Goal: Task Accomplishment & Management: Use online tool/utility

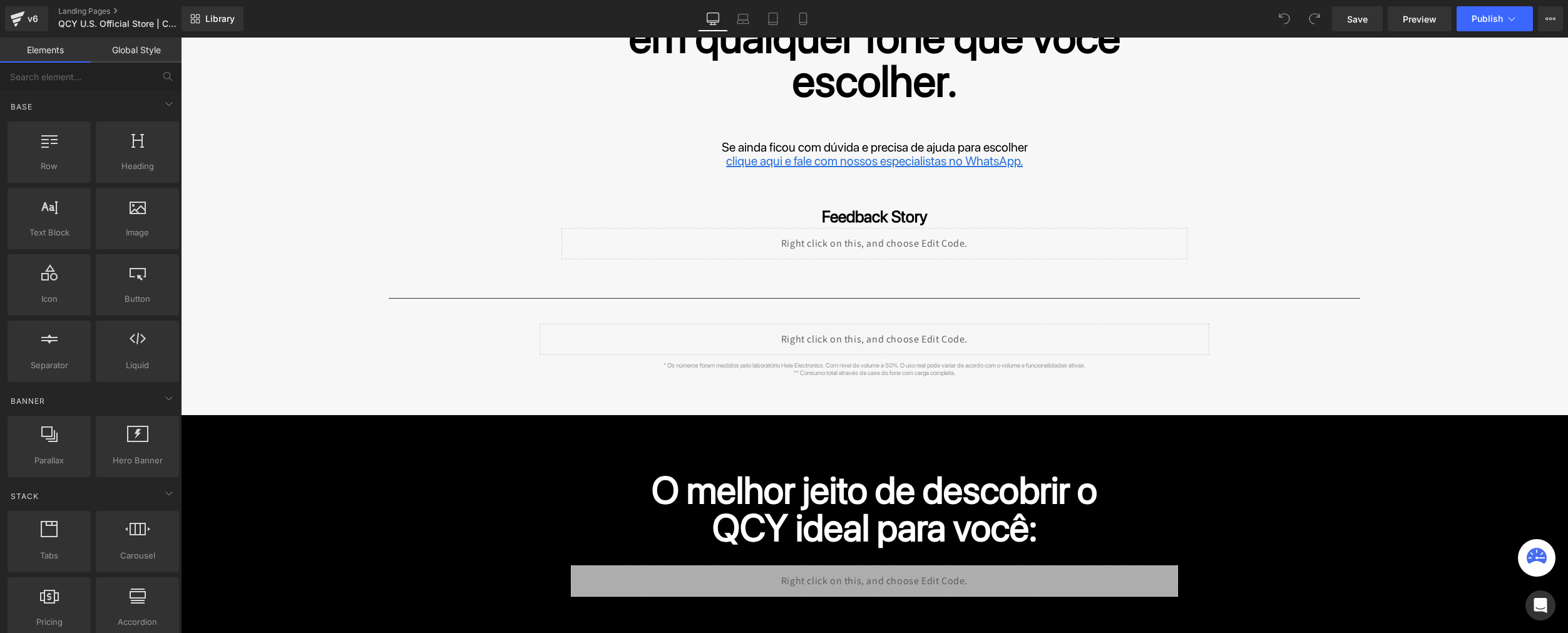
scroll to position [181, 0]
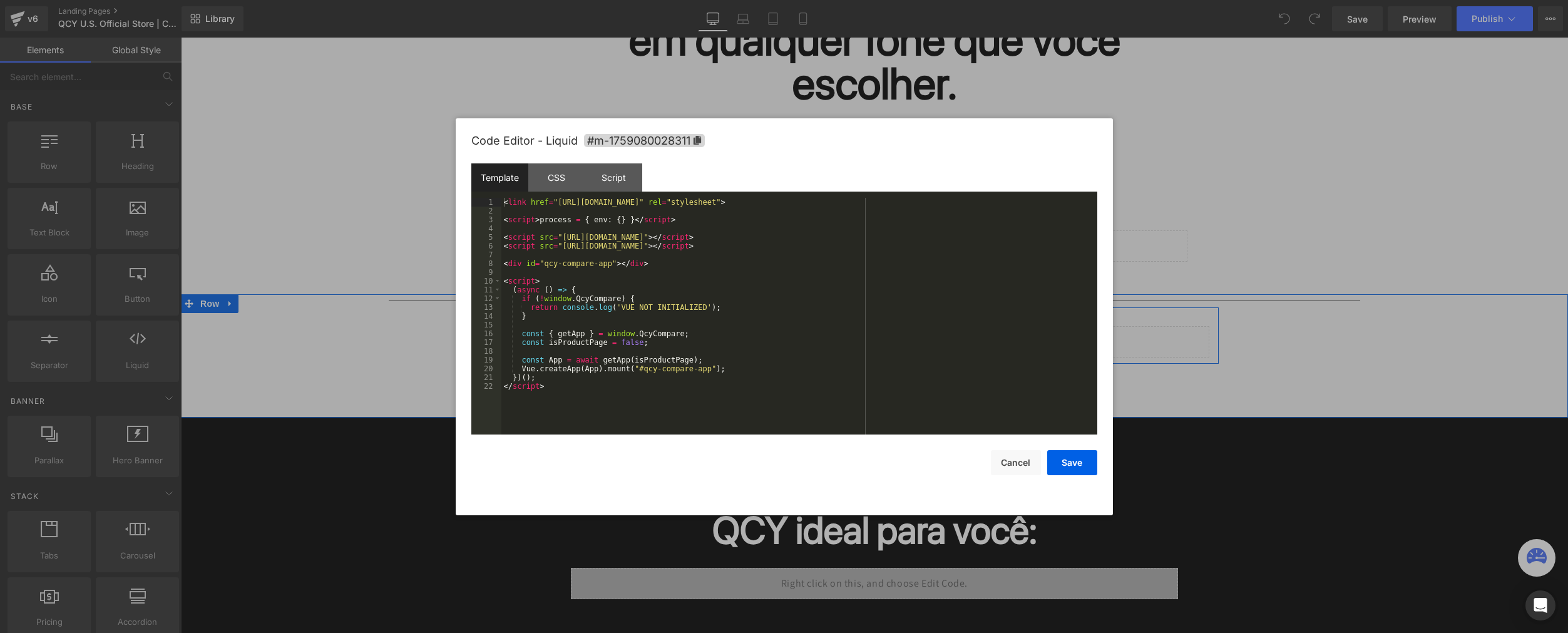
click at [890, 334] on div "Liquid" at bounding box center [874, 342] width 670 height 32
click at [692, 361] on div "< link href = "[URL][DOMAIN_NAME]" rel = "stylesheet" > < script > process = { …" at bounding box center [799, 324] width 596 height 254
type textarea """
click at [1064, 467] on button "Save" at bounding box center [1072, 462] width 50 height 25
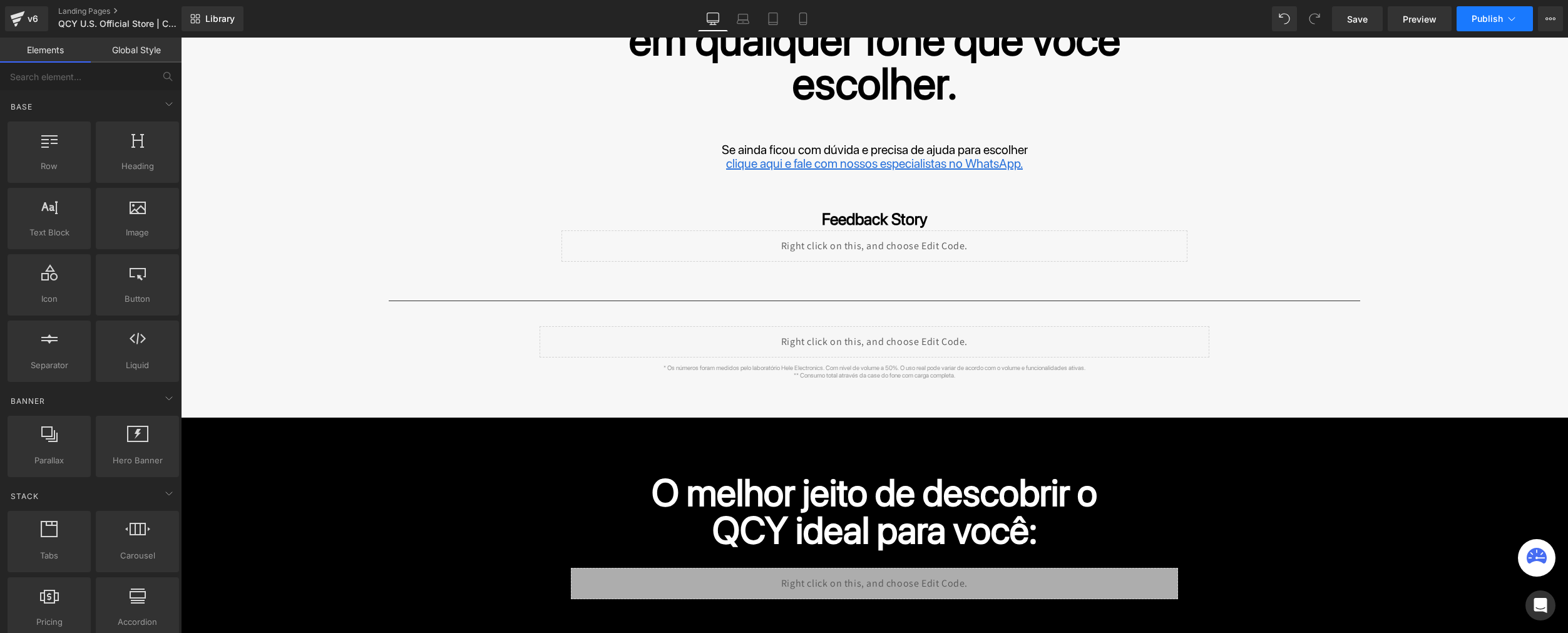
click at [1488, 20] on span "Publish" at bounding box center [1487, 19] width 32 height 10
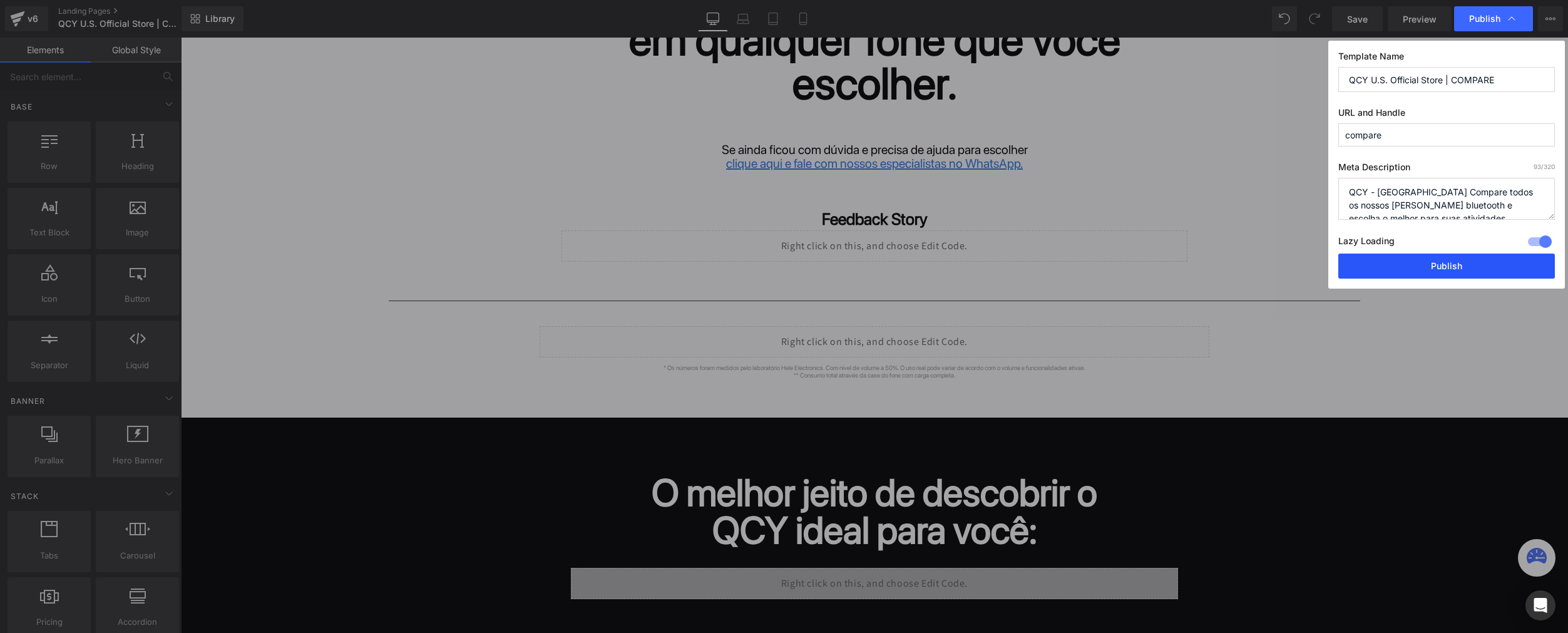
click at [1416, 268] on button "Publish" at bounding box center [1447, 266] width 217 height 25
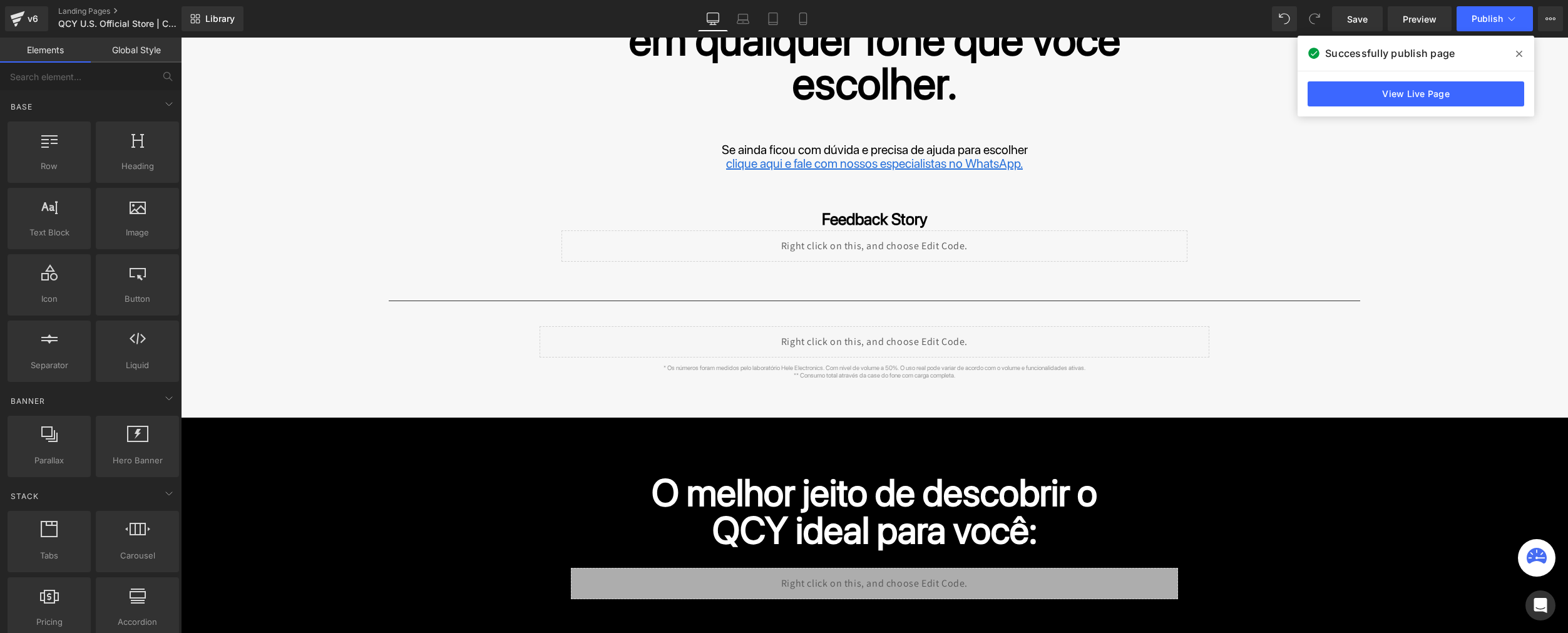
click at [1523, 54] on span at bounding box center [1519, 53] width 20 height 20
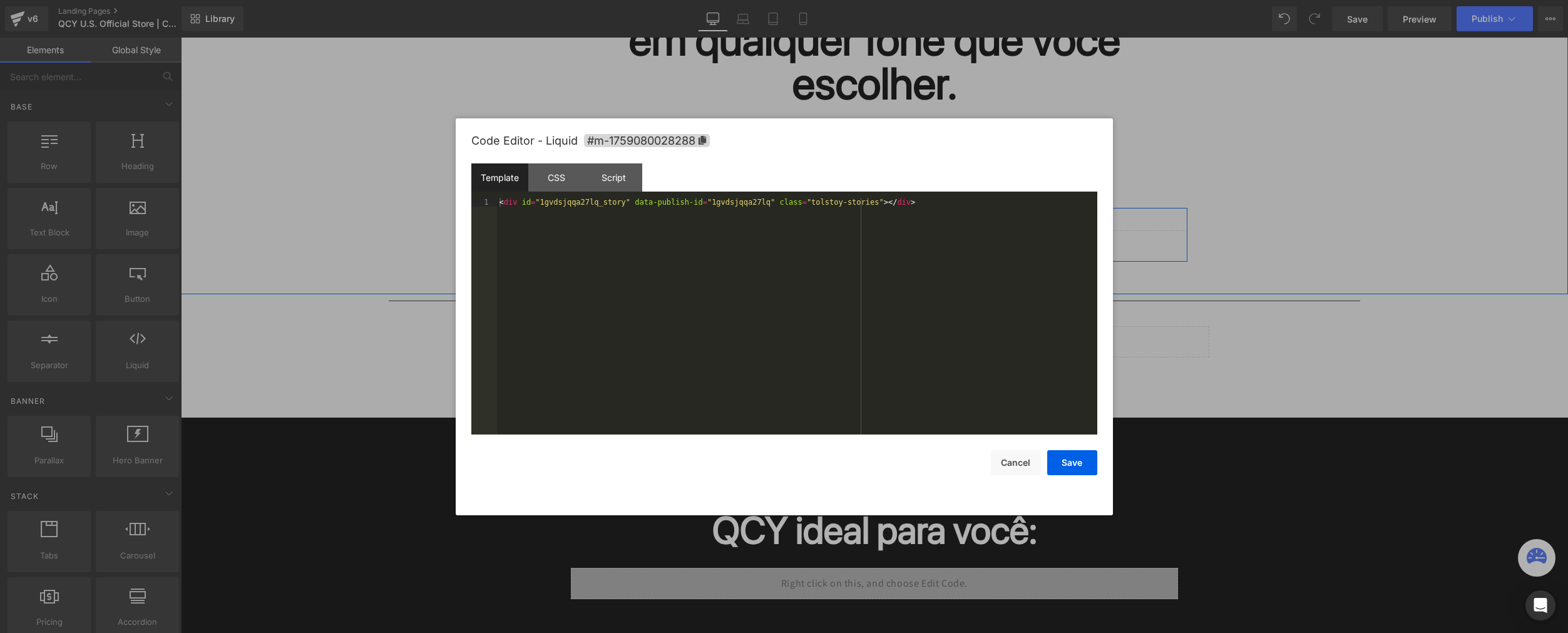
drag, startPoint x: 884, startPoint y: 243, endPoint x: 1065, endPoint y: 281, distance: 184.9
click at [884, 243] on div "Liquid" at bounding box center [874, 246] width 626 height 32
click at [597, 183] on div "Script" at bounding box center [614, 177] width 57 height 28
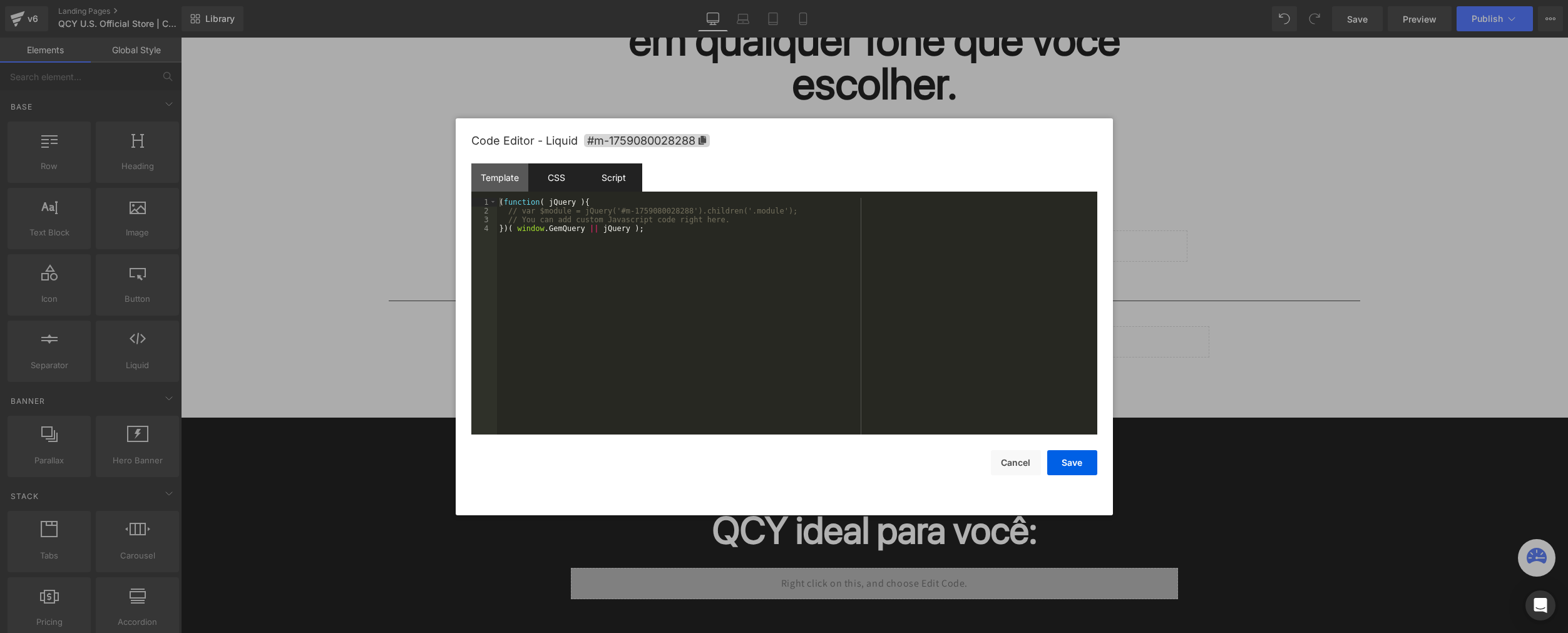
click at [544, 175] on div "CSS" at bounding box center [556, 177] width 57 height 28
click at [512, 180] on div "Template" at bounding box center [499, 177] width 57 height 28
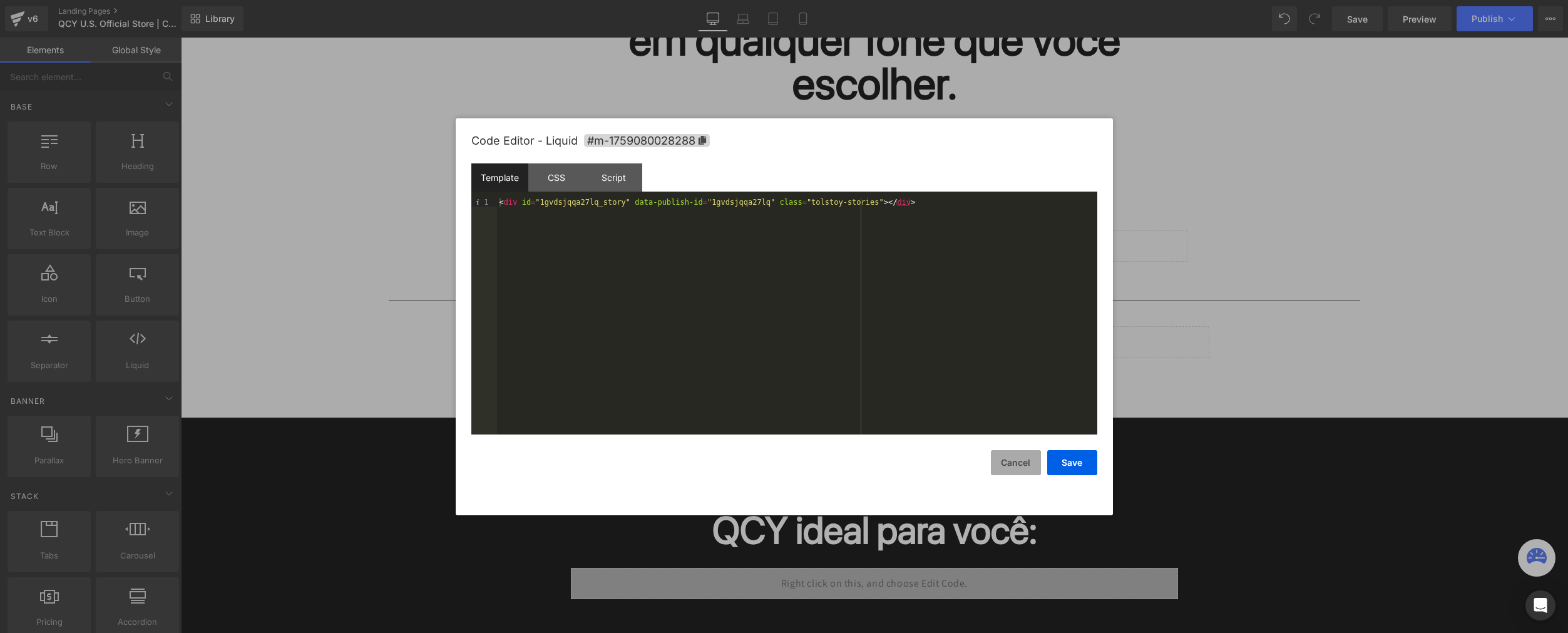
click at [1011, 458] on button "Cancel" at bounding box center [1015, 462] width 50 height 25
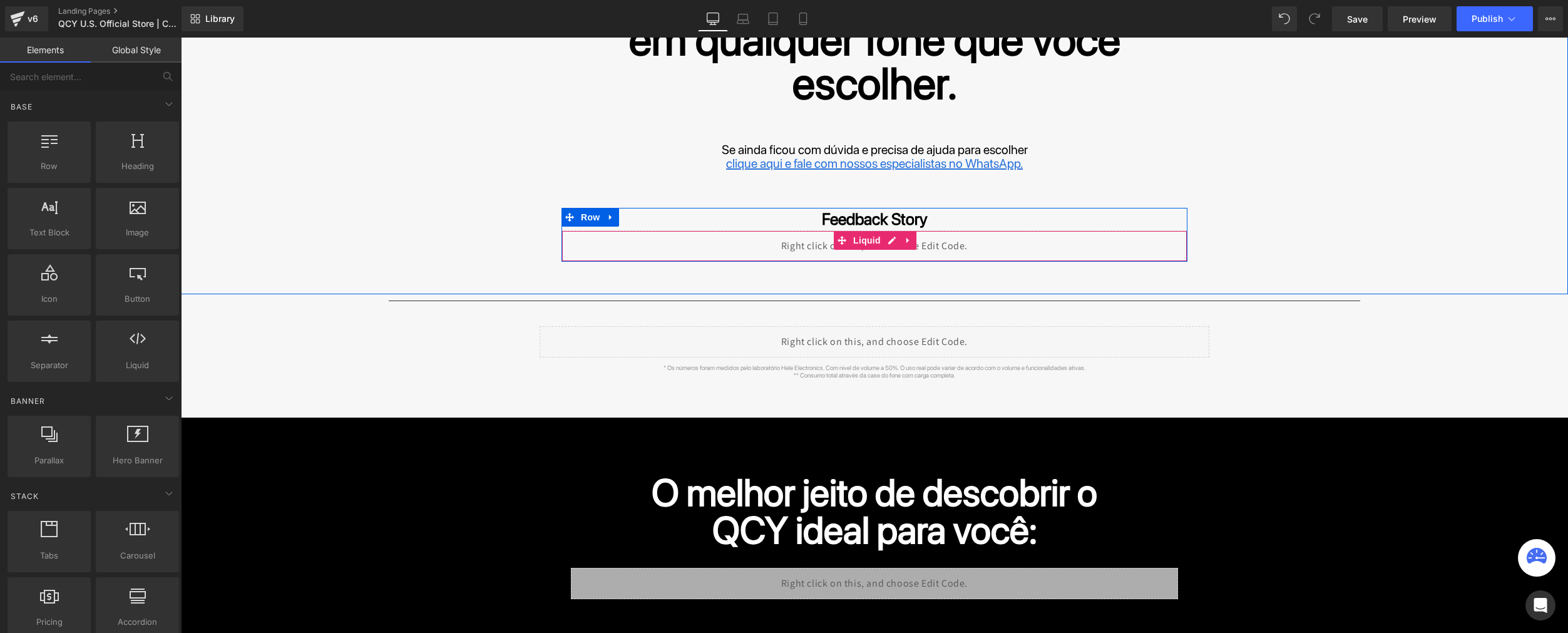
click at [886, 240] on div "Liquid" at bounding box center [874, 246] width 626 height 32
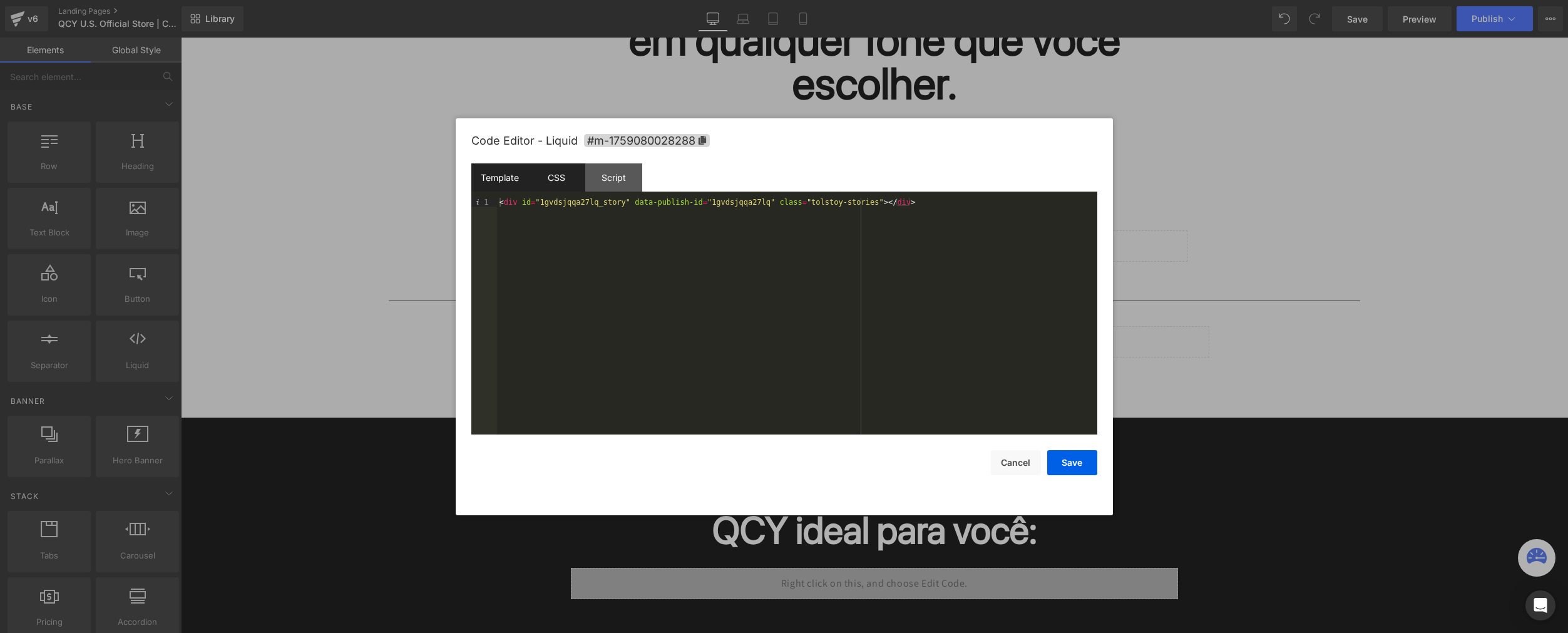
click at [537, 173] on div "CSS" at bounding box center [556, 177] width 57 height 28
click at [605, 173] on div "Script" at bounding box center [614, 177] width 57 height 28
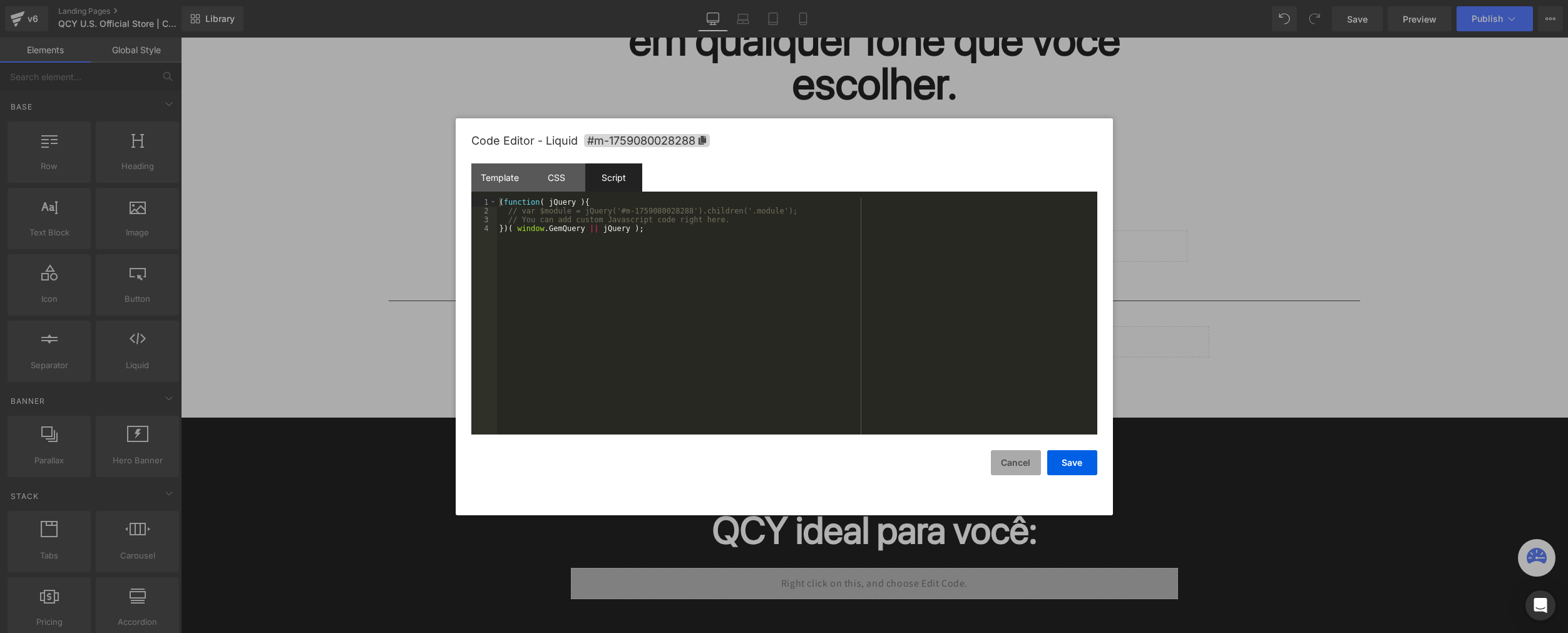
click at [1028, 455] on button "Cancel" at bounding box center [1015, 462] width 50 height 25
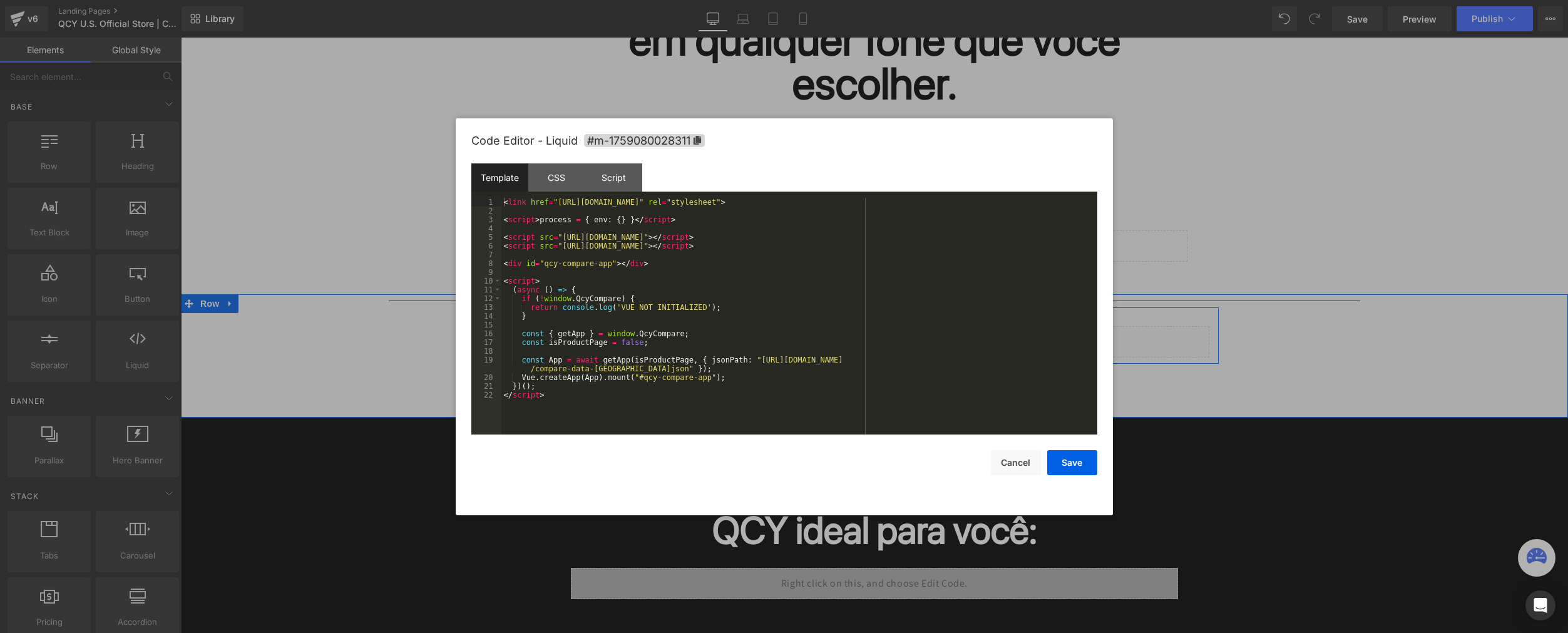
click at [885, 333] on div "Liquid" at bounding box center [874, 342] width 670 height 32
click at [586, 184] on div "Template CSS Script Data" at bounding box center [784, 180] width 626 height 34
click at [586, 182] on div "Script" at bounding box center [614, 177] width 57 height 28
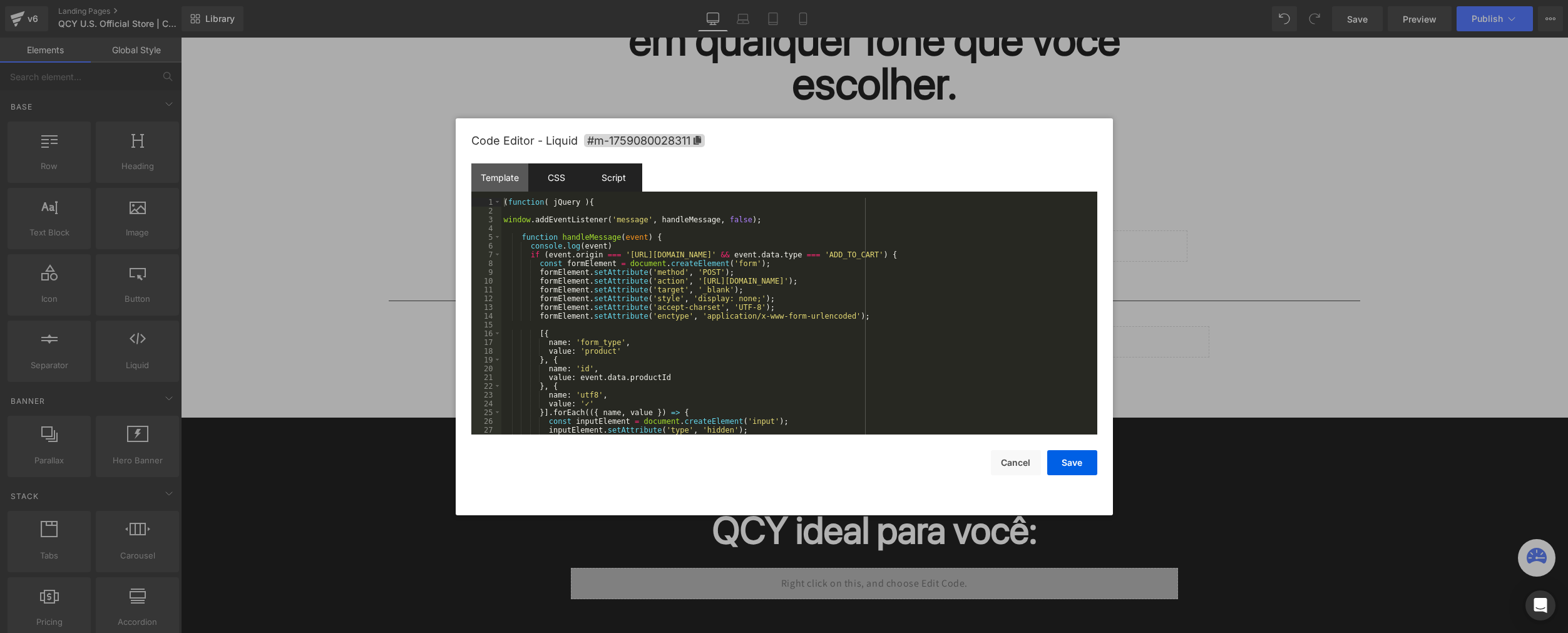
click at [559, 174] on div "CSS" at bounding box center [556, 177] width 57 height 28
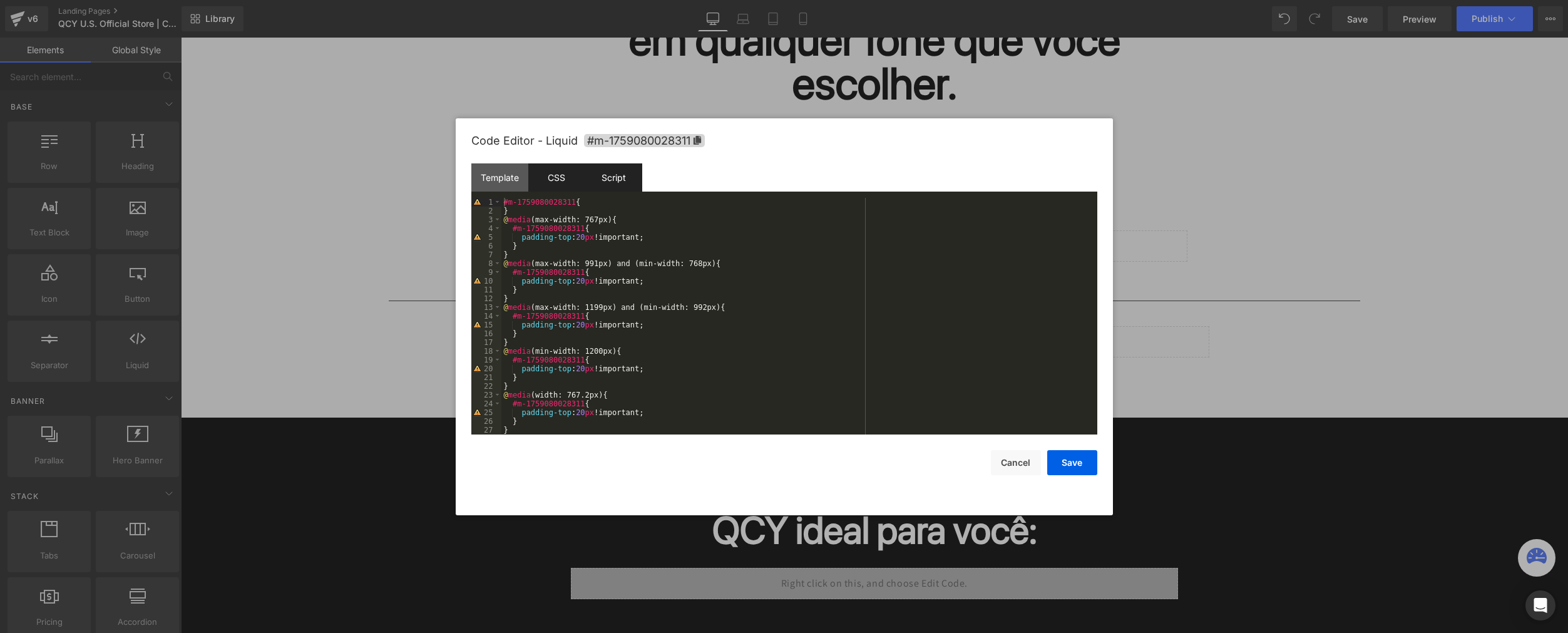
click at [605, 177] on div "Script" at bounding box center [614, 177] width 57 height 28
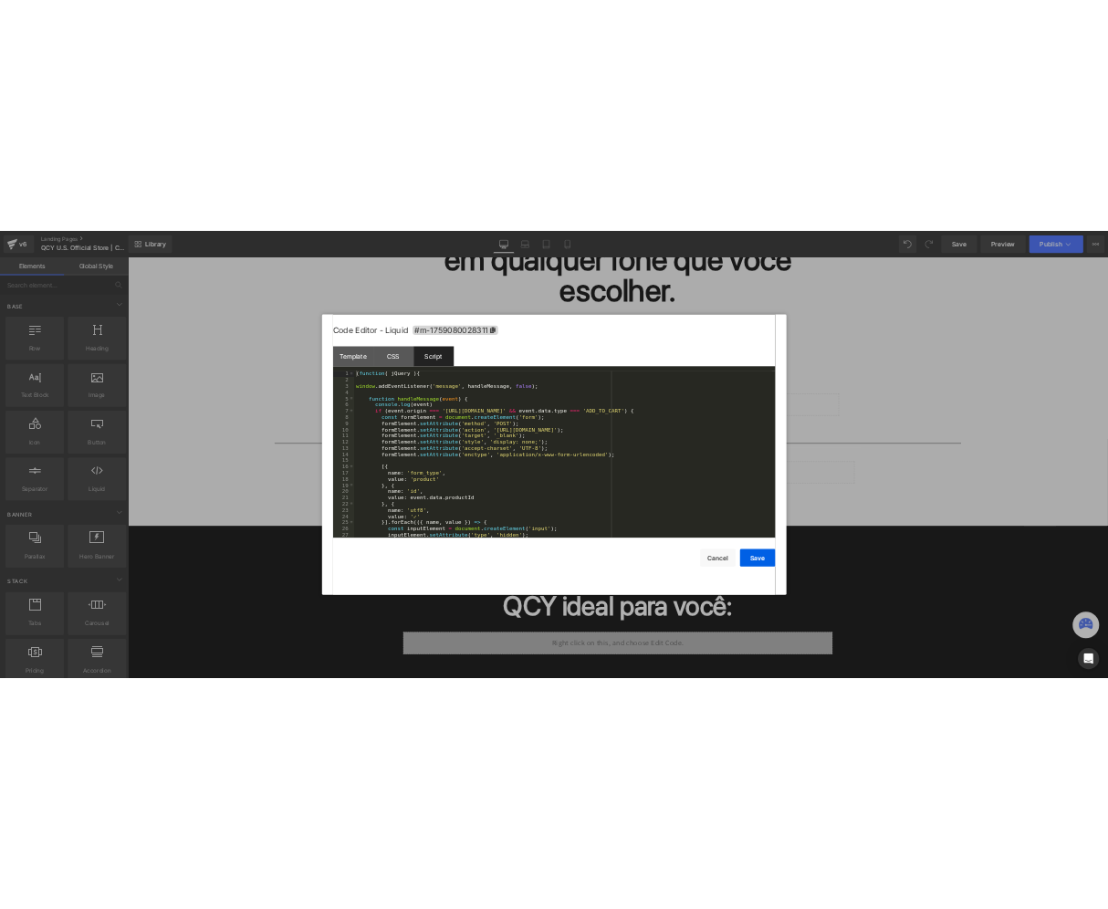
scroll to position [153, 0]
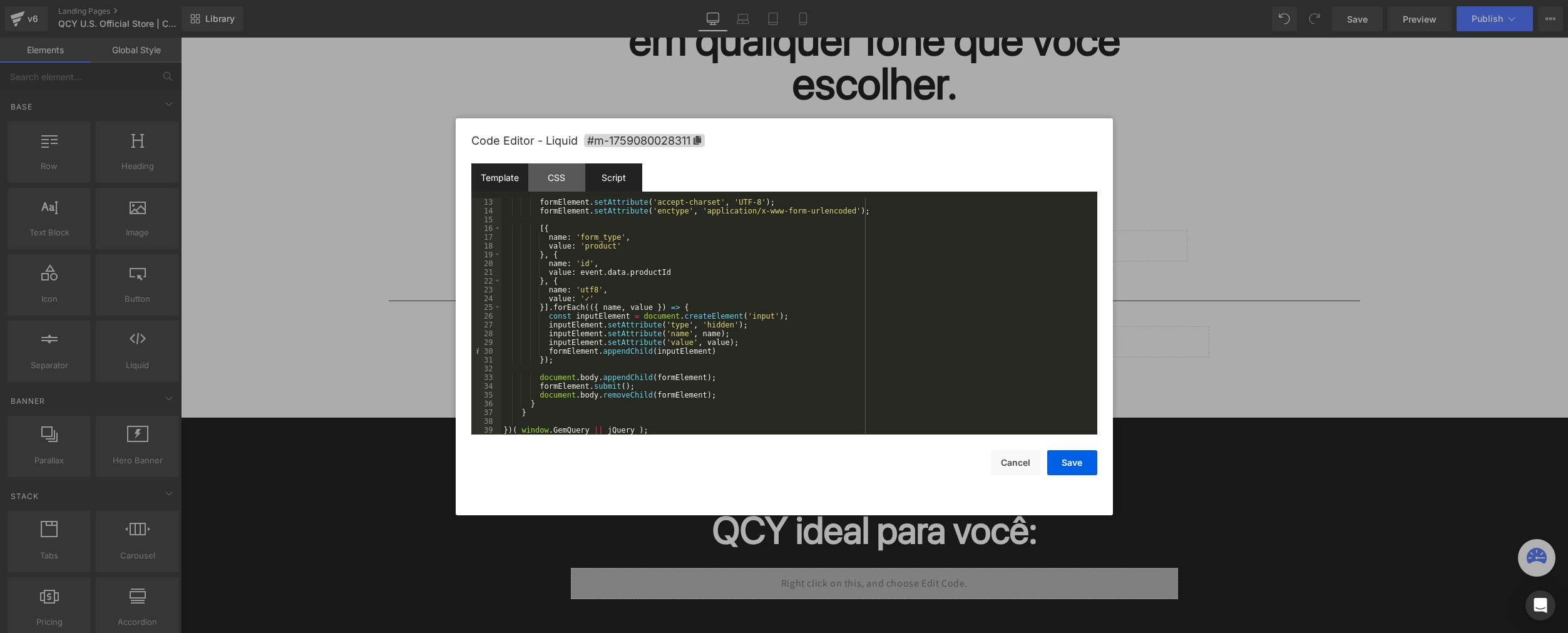
click at [486, 187] on div "Template" at bounding box center [499, 177] width 57 height 28
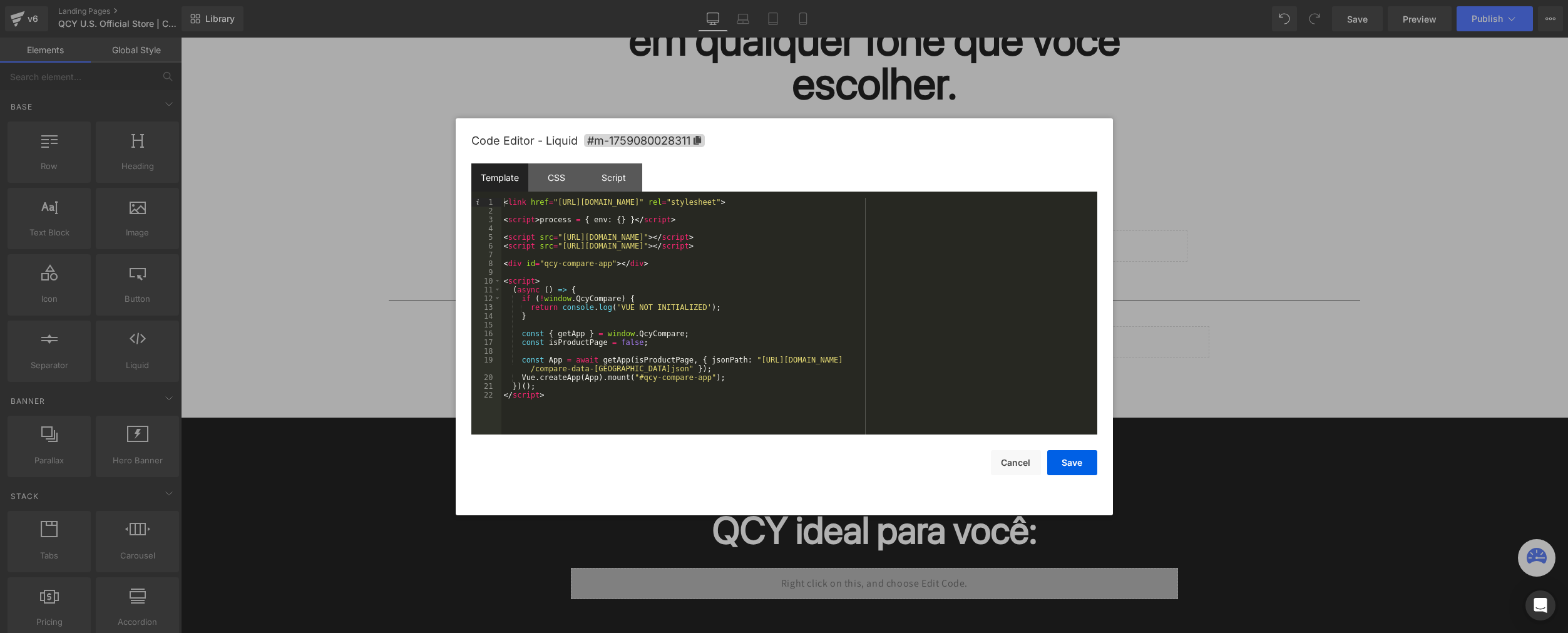
click at [261, 344] on div at bounding box center [784, 316] width 1568 height 633
